Goal: Task Accomplishment & Management: Complete application form

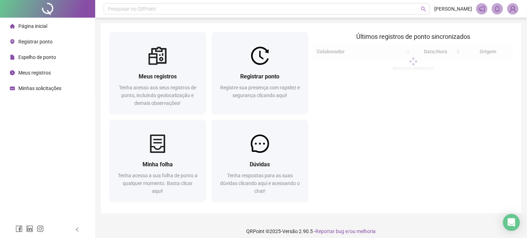
click at [30, 41] on span "Registrar ponto" at bounding box center [35, 42] width 34 height 6
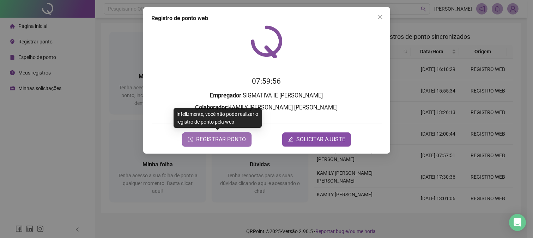
click at [198, 139] on span "REGISTRAR PONTO" at bounding box center [221, 139] width 50 height 8
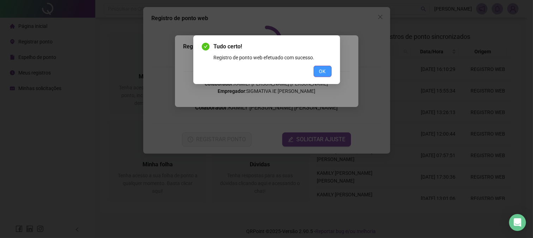
click at [328, 73] on button "OK" at bounding box center [322, 71] width 18 height 11
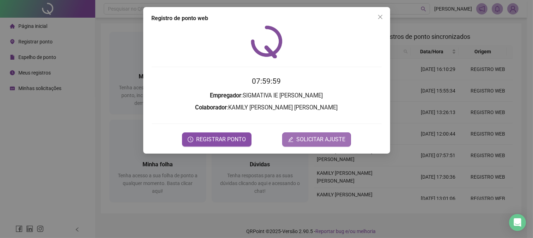
click at [301, 139] on span "SOLICITAR AJUSTE" at bounding box center [320, 139] width 49 height 8
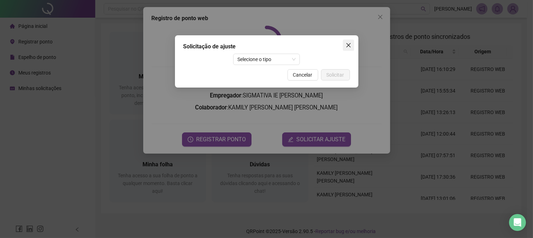
click at [349, 44] on icon "close" at bounding box center [348, 45] width 6 height 6
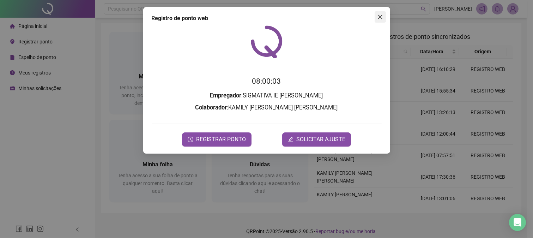
click at [378, 20] on button "Close" at bounding box center [379, 16] width 11 height 11
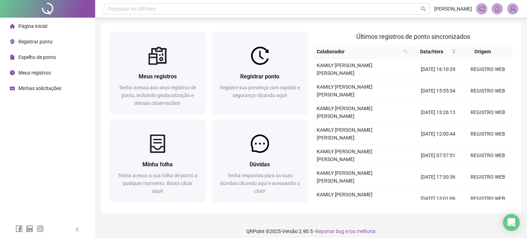
click at [42, 40] on span "Registrar ponto" at bounding box center [35, 42] width 34 height 6
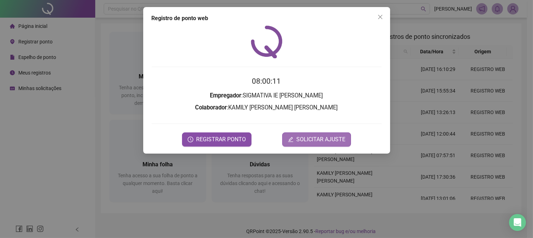
click at [338, 137] on span "SOLICITAR AJUSTE" at bounding box center [320, 139] width 49 height 8
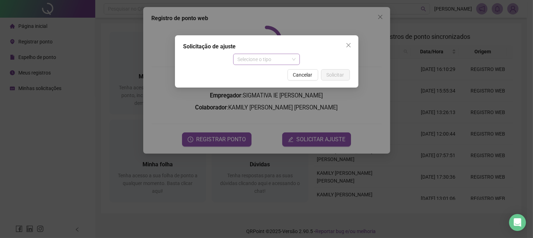
click at [242, 57] on span "Selecione o tipo" at bounding box center [266, 59] width 58 height 11
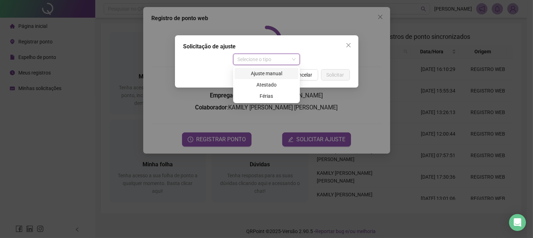
click at [274, 73] on div "Ajuste manual" at bounding box center [266, 73] width 55 height 8
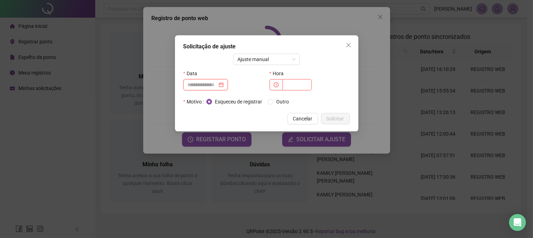
click at [206, 82] on input at bounding box center [203, 85] width 30 height 8
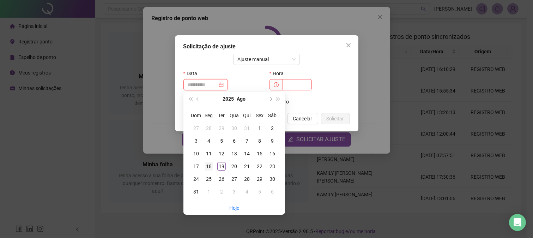
type input "**********"
click at [210, 165] on div "18" at bounding box center [208, 166] width 8 height 8
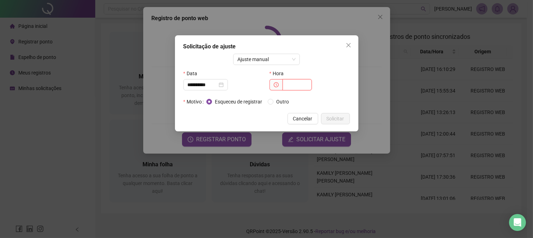
click at [293, 84] on input "text" at bounding box center [296, 84] width 29 height 11
type input "*****"
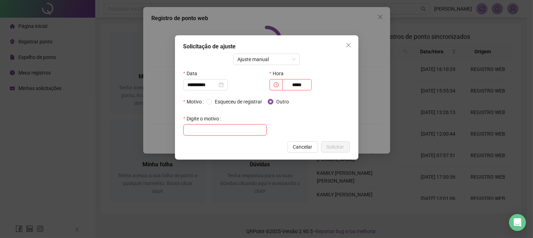
click at [230, 131] on input "text" at bounding box center [224, 129] width 83 height 11
type input "**********"
click at [332, 145] on span "Solicitar" at bounding box center [335, 147] width 18 height 8
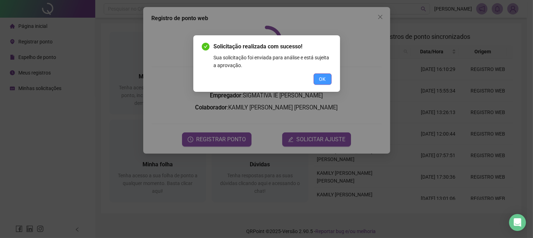
click at [323, 80] on span "OK" at bounding box center [322, 79] width 7 height 8
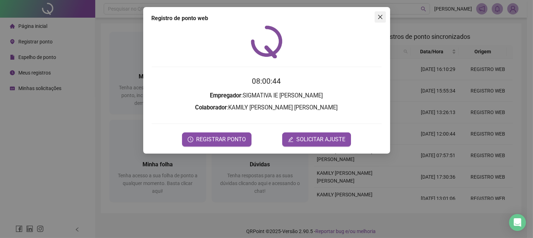
click at [381, 19] on icon "close" at bounding box center [379, 17] width 4 height 4
